Goal: Task Accomplishment & Management: Manage account settings

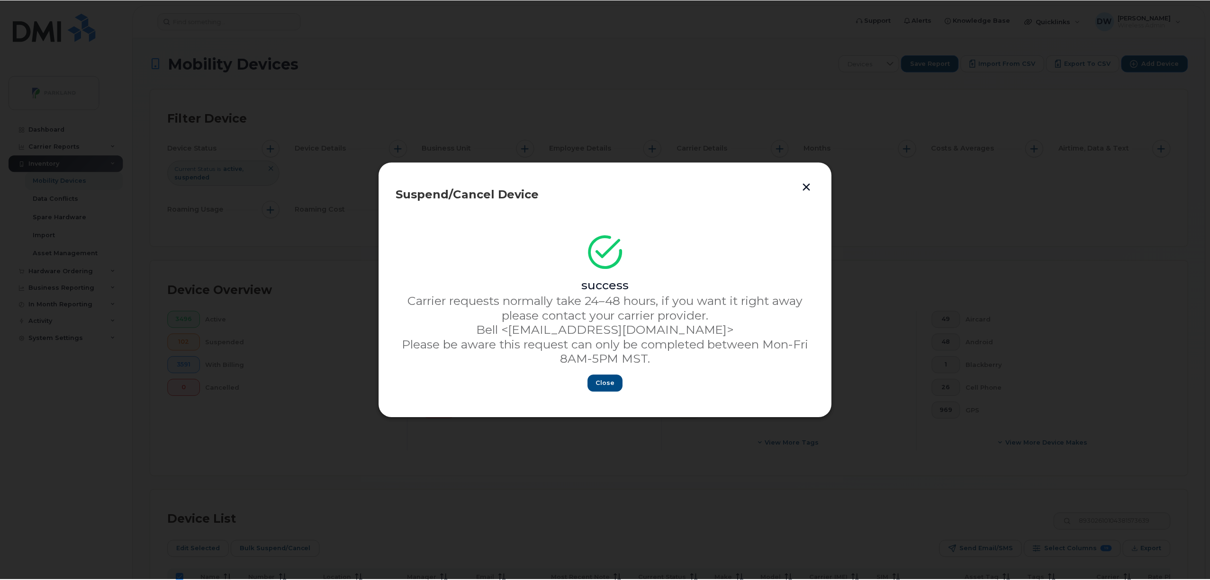
scroll to position [81, 0]
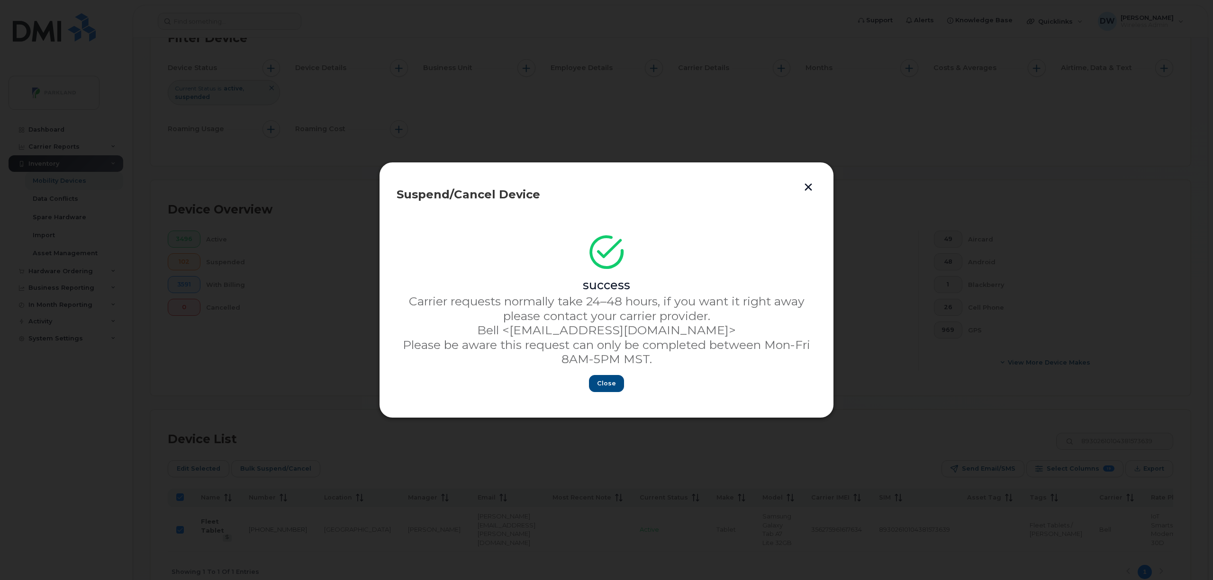
click at [807, 187] on button "button" at bounding box center [808, 187] width 14 height 16
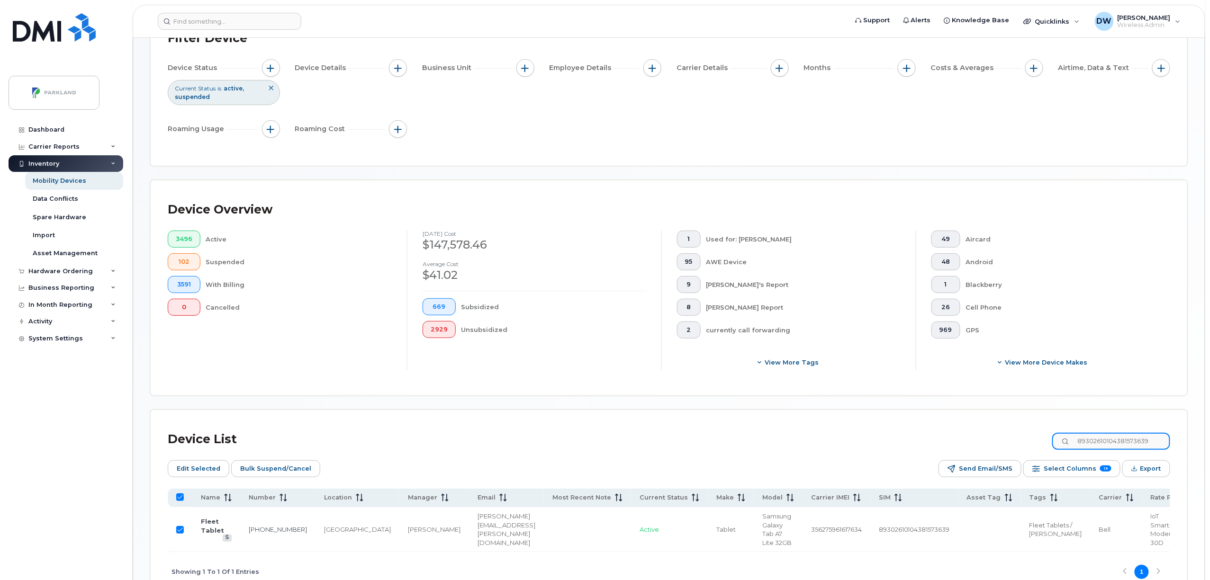
drag, startPoint x: 1090, startPoint y: 442, endPoint x: 1098, endPoint y: 442, distance: 8.1
click at [1091, 442] on input "89302610104381573639" at bounding box center [1111, 441] width 118 height 17
drag, startPoint x: 1089, startPoint y: 441, endPoint x: 1212, endPoint y: 430, distance: 123.6
click at [1210, 430] on html "Support Alerts Knowledge Base Quicklinks Suspend / Cancel Device Change SIM Car…" at bounding box center [605, 279] width 1210 height 720
type input "DV"
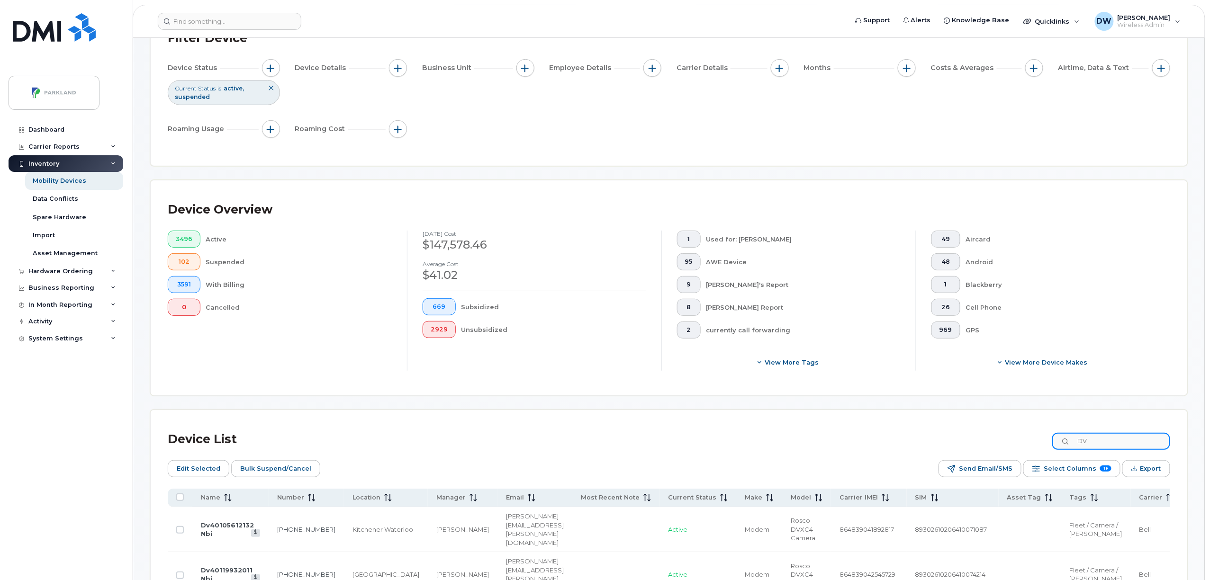
checkbox input "false"
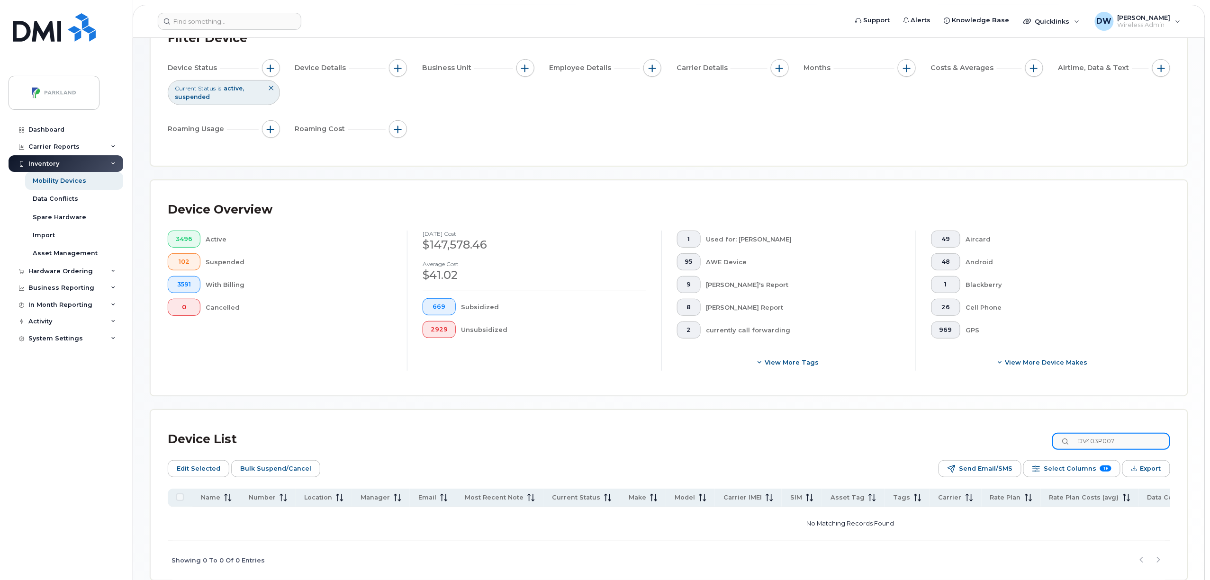
drag, startPoint x: 1135, startPoint y: 444, endPoint x: 1033, endPoint y: 444, distance: 102.3
click at [1033, 444] on div "Device List DV403P007" at bounding box center [669, 439] width 1002 height 25
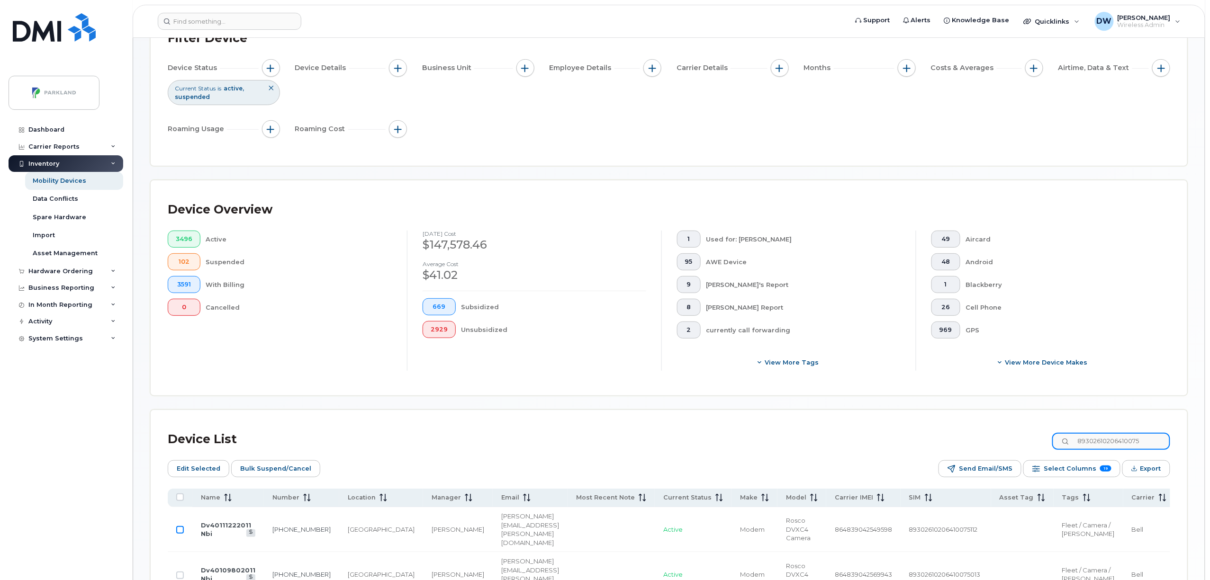
type input "89302610206410075"
click at [180, 534] on input "Row Unselected" at bounding box center [180, 530] width 8 height 8
checkbox input "true"
drag, startPoint x: 1155, startPoint y: 440, endPoint x: 1024, endPoint y: 446, distance: 131.4
click at [1024, 446] on div "Device List 89302610206410075" at bounding box center [669, 439] width 1002 height 25
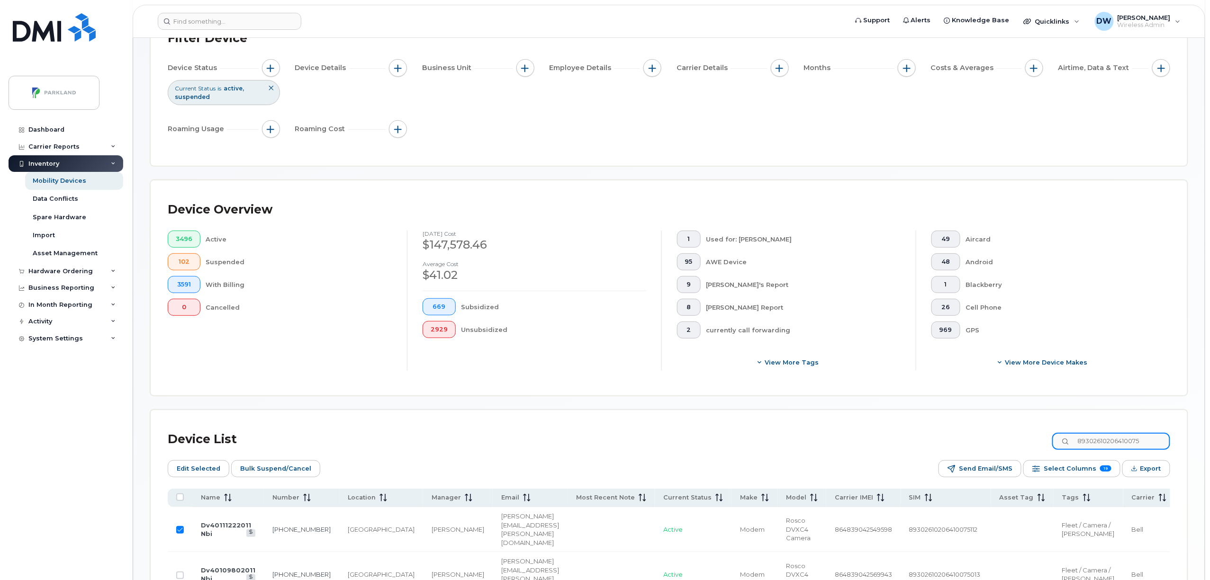
click at [1149, 442] on input "89302610206410075" at bounding box center [1111, 441] width 118 height 17
type input "893026102064100734"
click at [181, 534] on input "Row Unselected" at bounding box center [180, 530] width 8 height 8
checkbox input "true"
drag, startPoint x: 1160, startPoint y: 442, endPoint x: 1052, endPoint y: 444, distance: 108.5
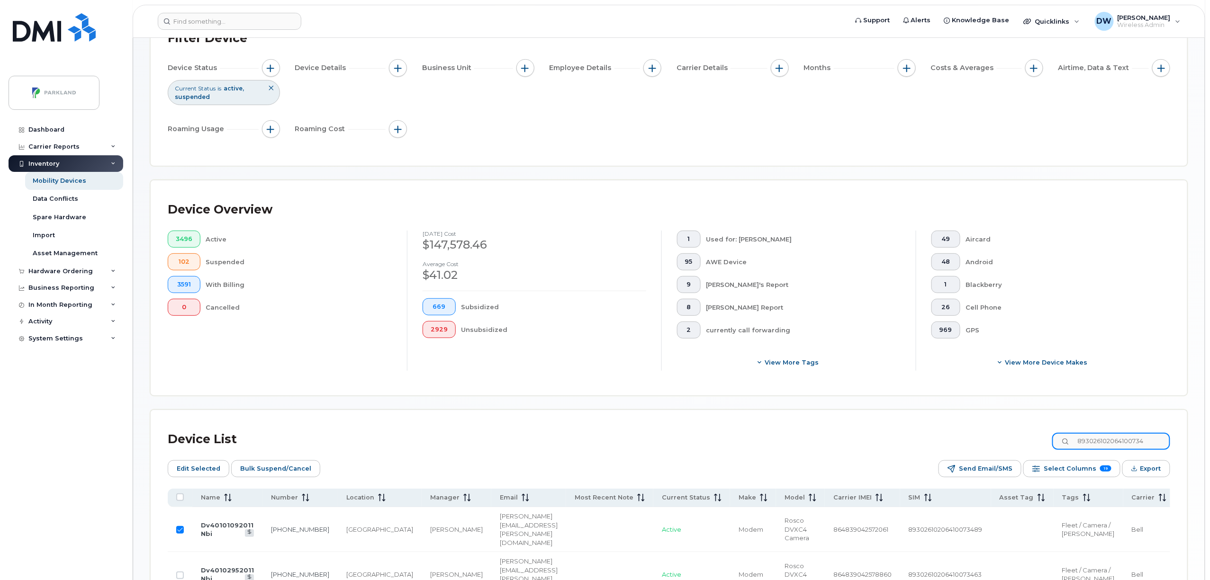
click at [1052, 444] on div "Device List 893026102064100734" at bounding box center [669, 439] width 1002 height 25
click at [1132, 444] on input "893026102064100734" at bounding box center [1111, 441] width 118 height 17
drag, startPoint x: 1134, startPoint y: 443, endPoint x: 1173, endPoint y: 433, distance: 40.8
click at [1173, 433] on div "Device List 893026102064100734 Edit Selected Bulk Suspend/Cancel Send Email/SMS…" at bounding box center [669, 591] width 1037 height 362
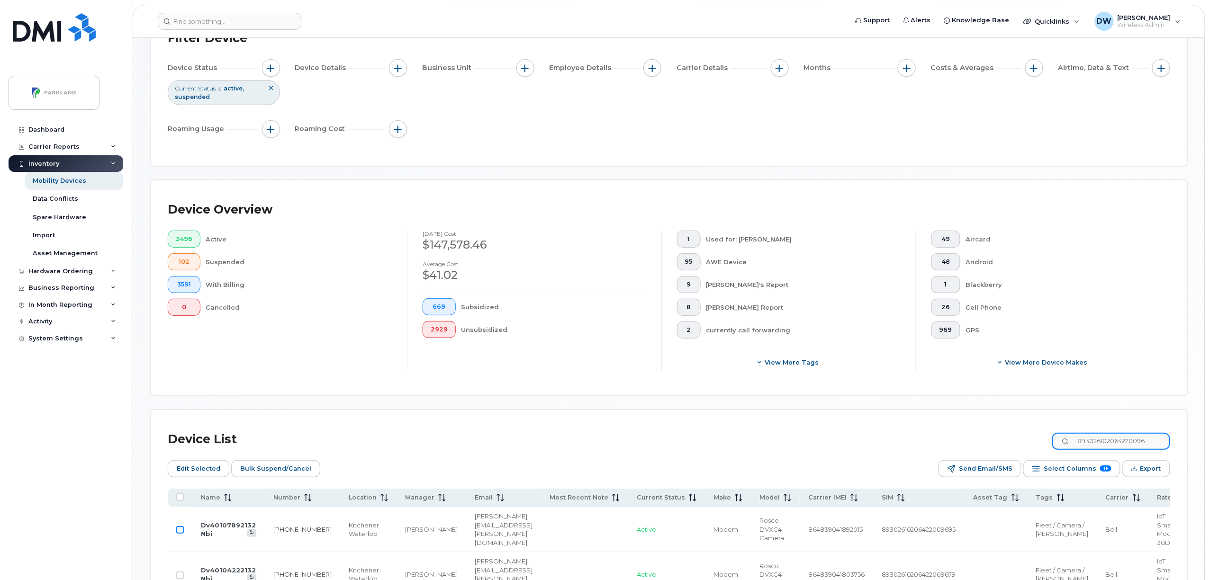
type input "893026102064220096"
click at [179, 534] on input "Row Unselected" at bounding box center [180, 530] width 8 height 8
checkbox input "true"
click at [277, 471] on span "Bulk Suspend/Cancel" at bounding box center [275, 469] width 71 height 14
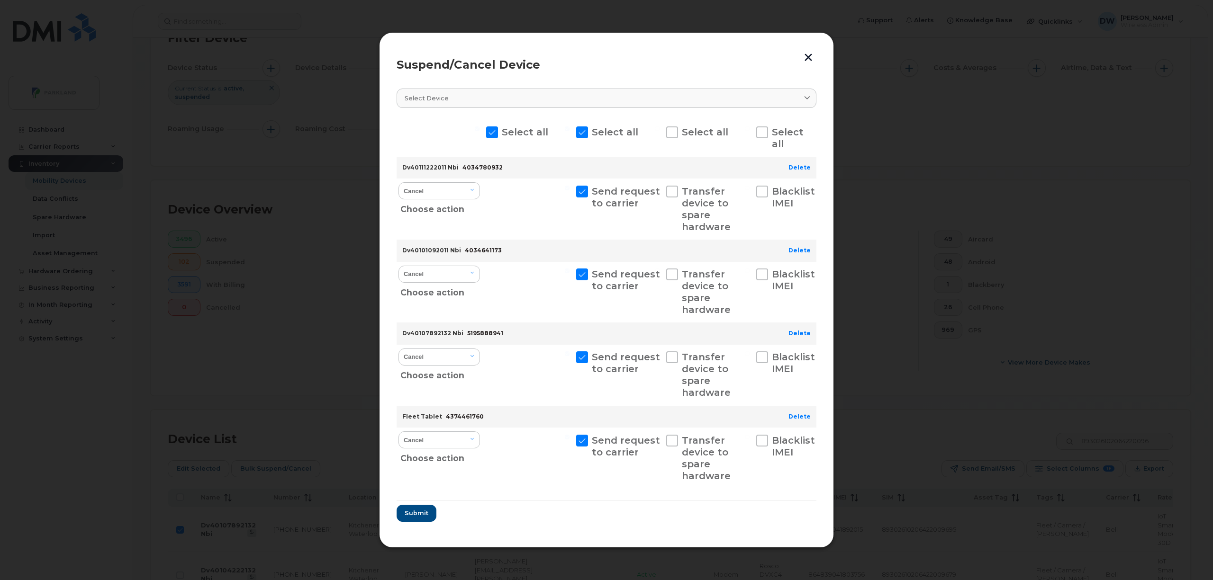
click at [807, 55] on button "button" at bounding box center [808, 57] width 14 height 16
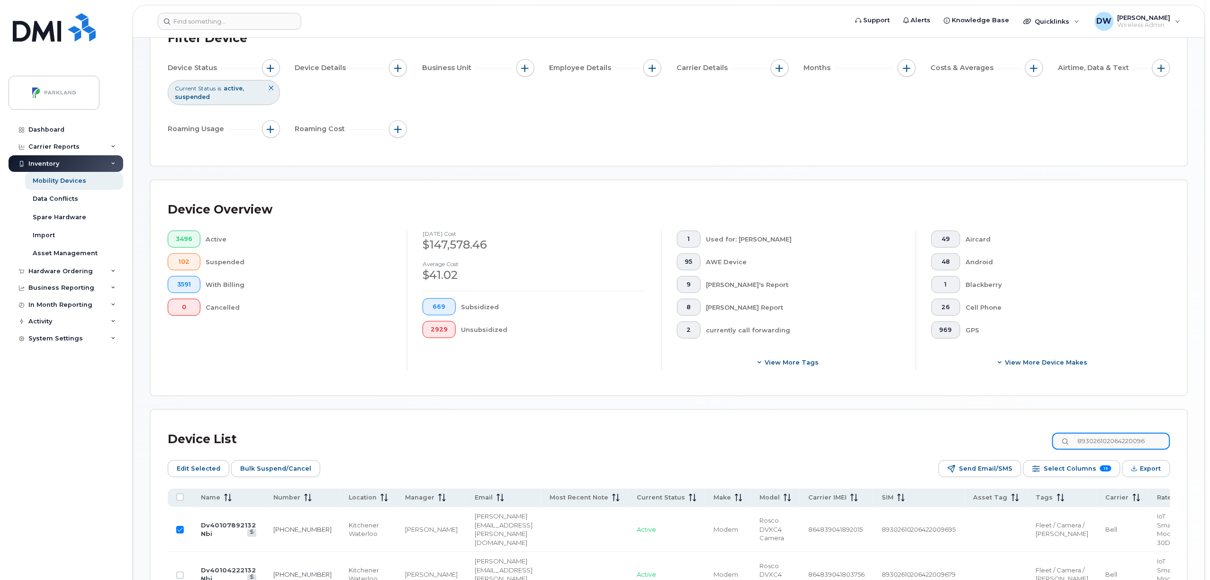
drag, startPoint x: 1164, startPoint y: 444, endPoint x: 985, endPoint y: 442, distance: 178.6
click at [985, 442] on div "Device List 893026102064220096" at bounding box center [669, 439] width 1002 height 25
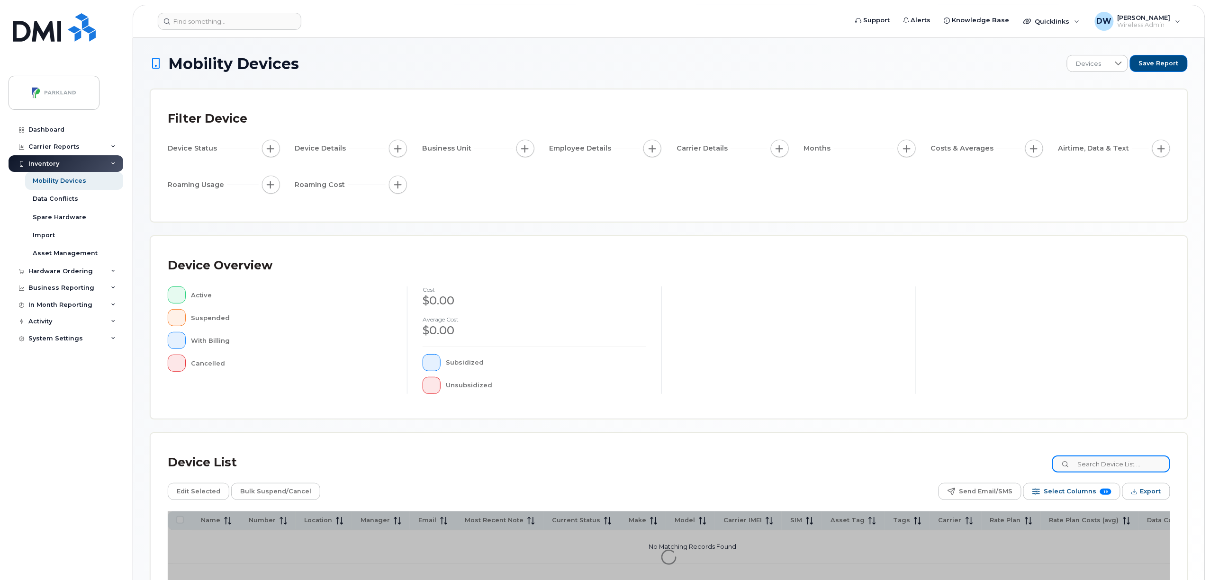
click at [1109, 467] on input at bounding box center [1111, 464] width 118 height 17
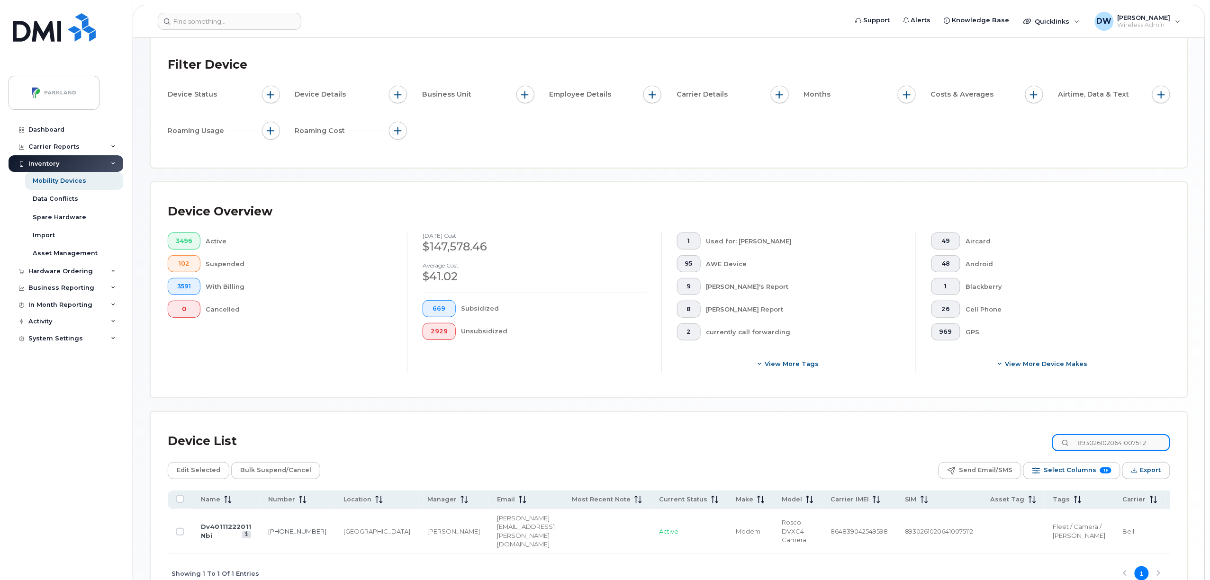
scroll to position [71, 0]
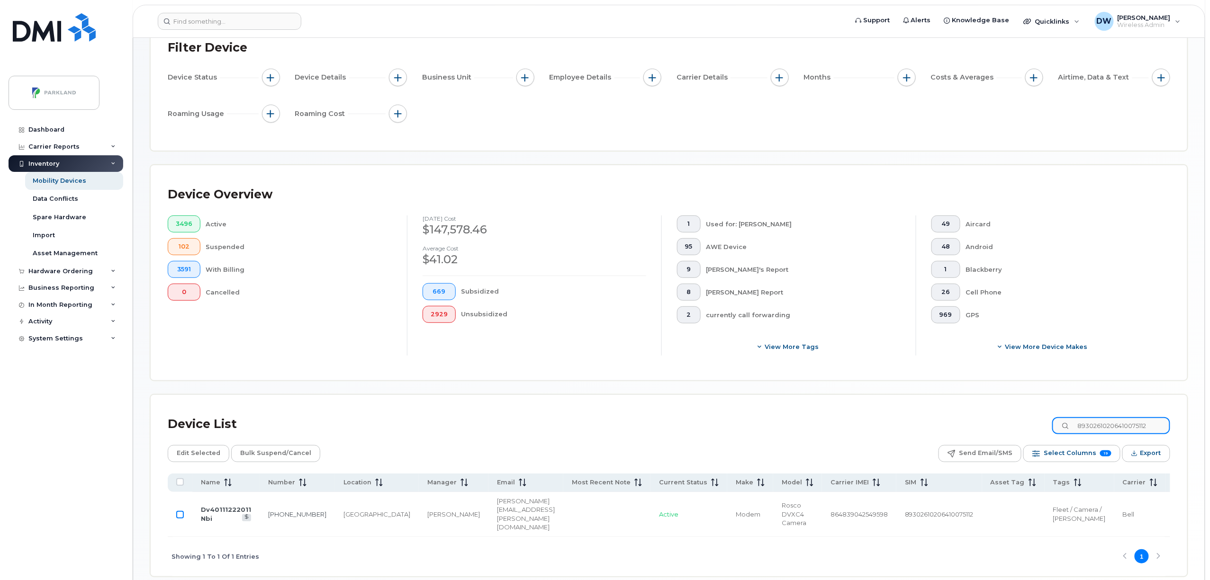
type input "89302610206410075112"
click at [180, 519] on input "Row Unselected" at bounding box center [180, 515] width 8 height 8
checkbox input "true"
drag, startPoint x: 1146, startPoint y: 428, endPoint x: 1188, endPoint y: 425, distance: 41.8
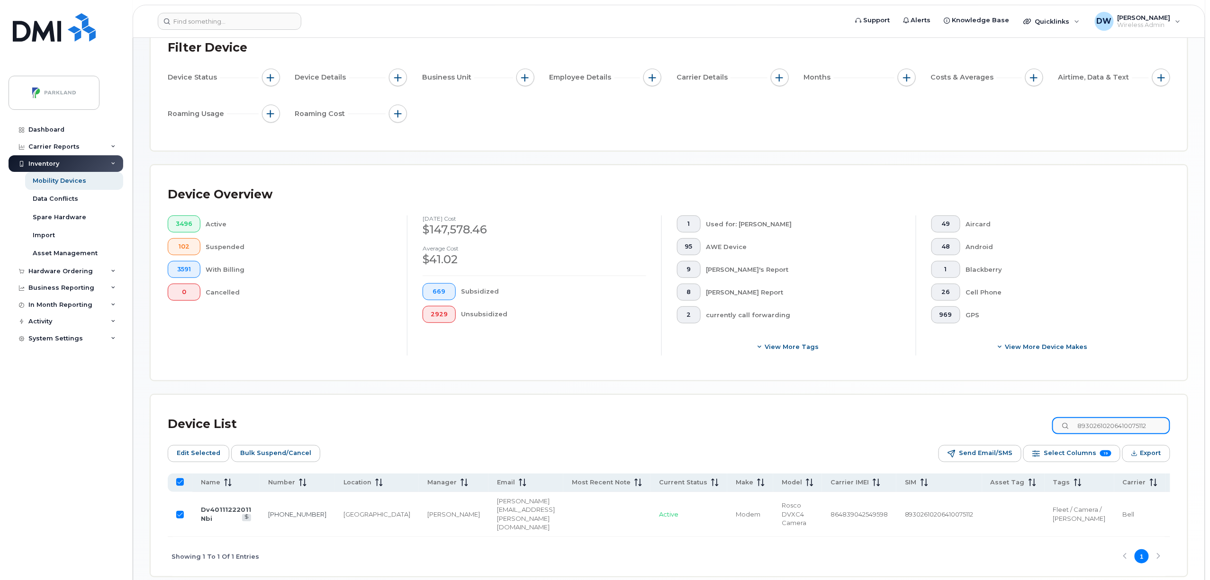
click at [1188, 425] on div "Mobility Devices Devices Save Report Import from CSV Export to CSV Add Device F…" at bounding box center [669, 280] width 1072 height 627
type input "893026102064100734"
checkbox input "false"
type input "89302610206410073489"
click at [181, 519] on input "Row Unselected" at bounding box center [180, 515] width 8 height 8
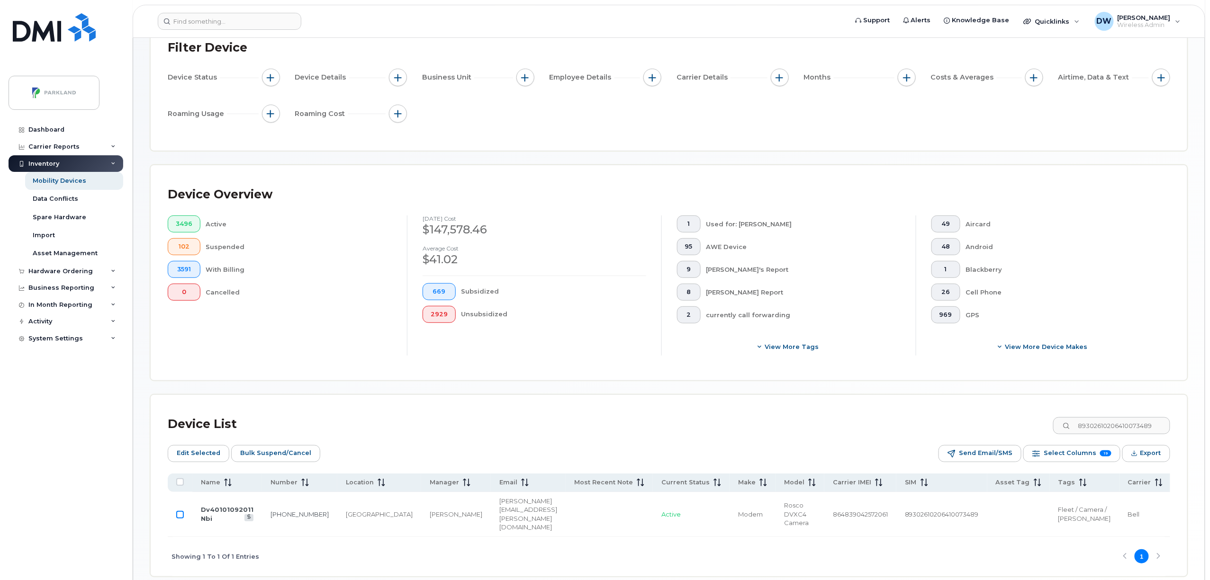
checkbox input "true"
click at [1132, 427] on input "89302610206410073489" at bounding box center [1111, 425] width 118 height 17
drag, startPoint x: 1132, startPoint y: 427, endPoint x: 1169, endPoint y: 427, distance: 37.0
click at [1169, 427] on input "89302610206410073489" at bounding box center [1111, 425] width 118 height 17
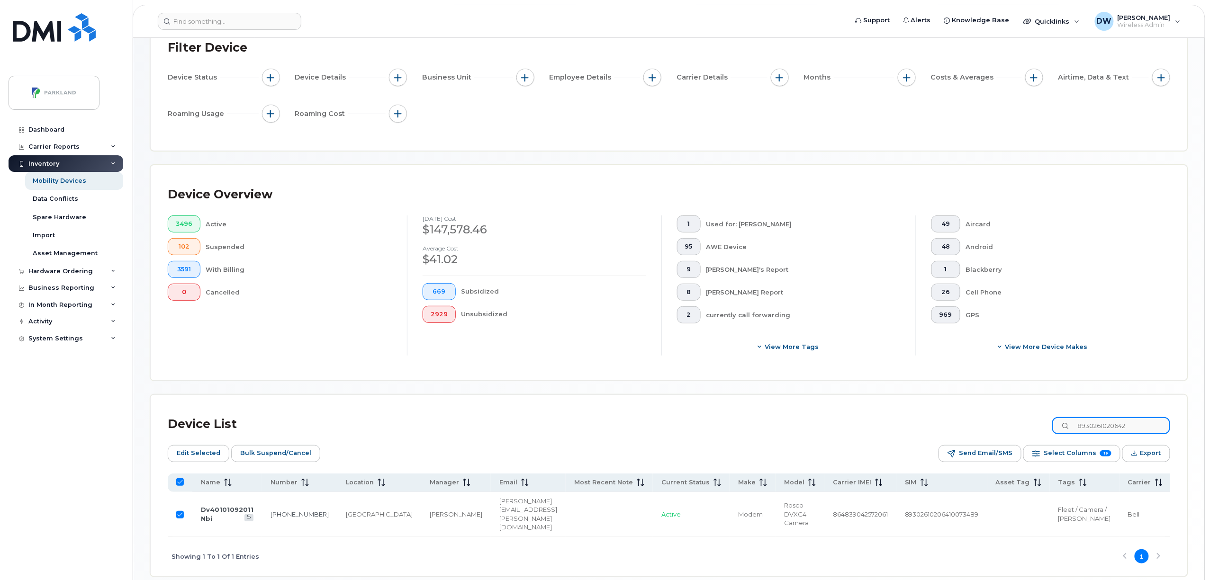
type input "89302610206422"
checkbox input "false"
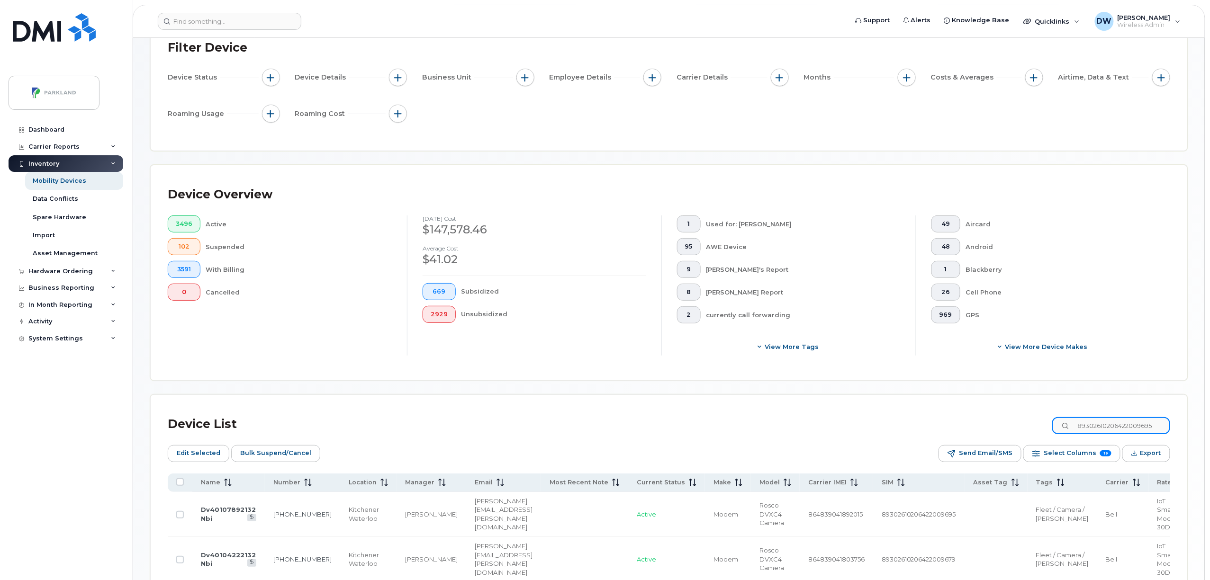
scroll to position [0, 0]
type input "89302610206422009695"
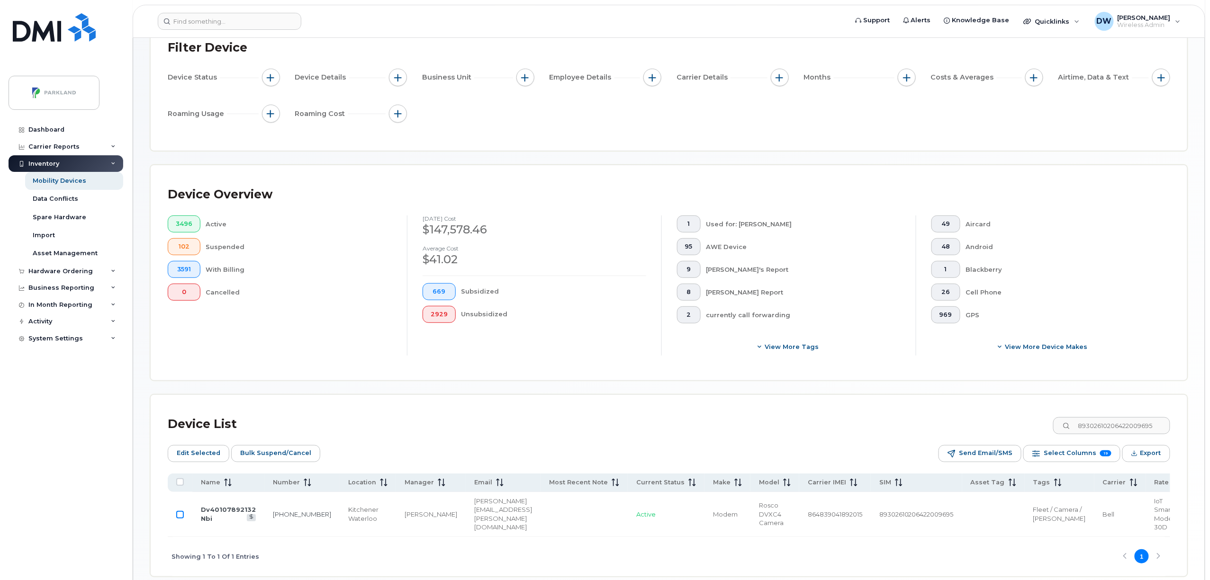
scroll to position [0, 0]
click at [178, 518] on input "Row Unselected" at bounding box center [180, 515] width 8 height 8
checkbox input "true"
click at [254, 453] on span "Bulk Suspend/Cancel" at bounding box center [275, 453] width 71 height 14
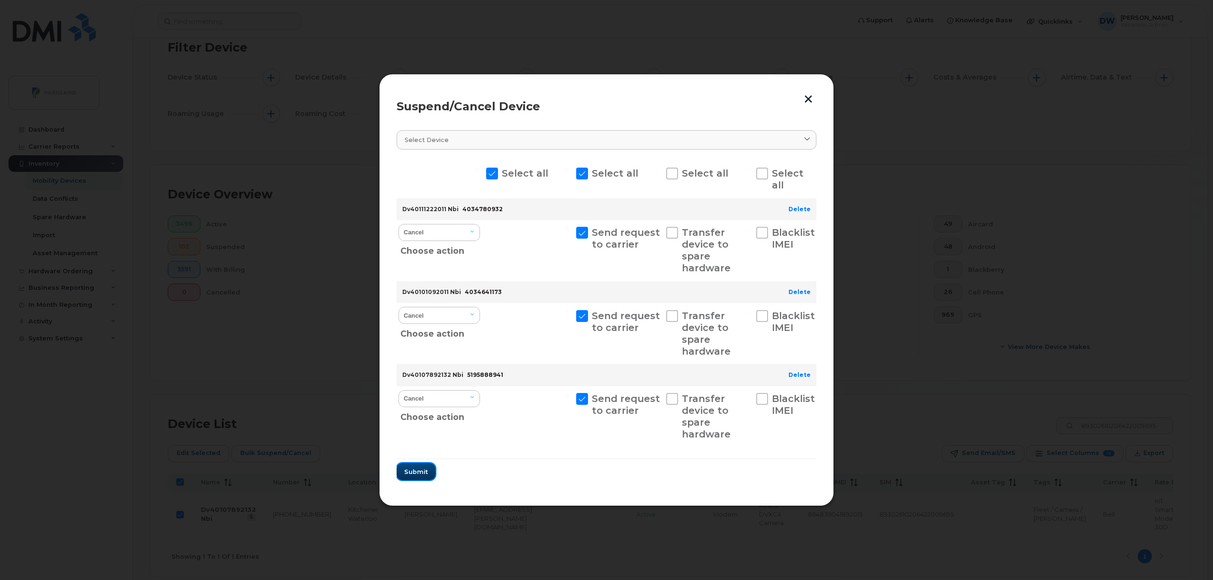
click at [415, 472] on span "Submit" at bounding box center [416, 472] width 24 height 9
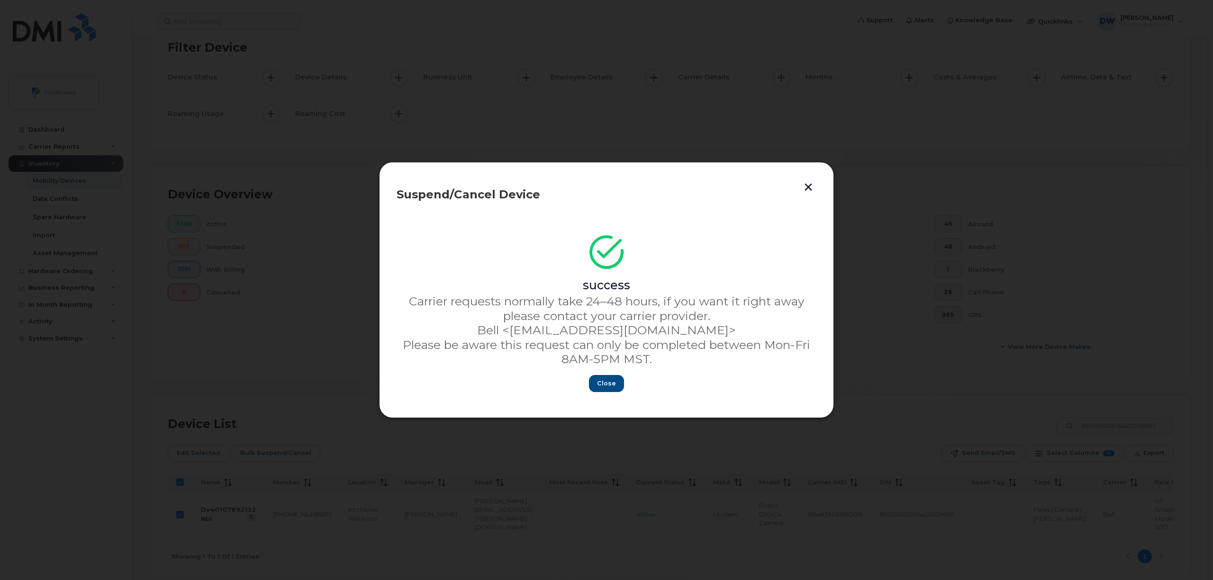
click at [804, 190] on button "button" at bounding box center [808, 187] width 14 height 16
